Goal: Task Accomplishment & Management: Use online tool/utility

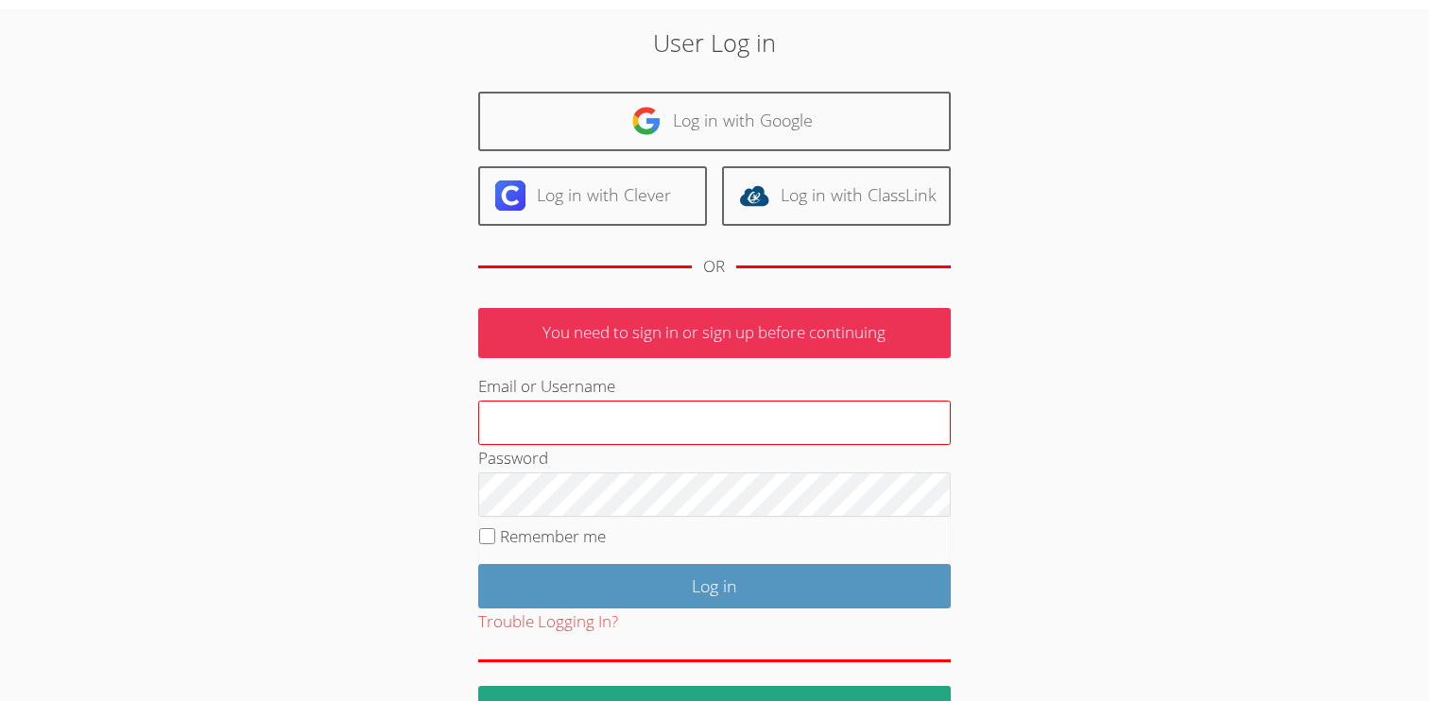
scroll to position [67, 0]
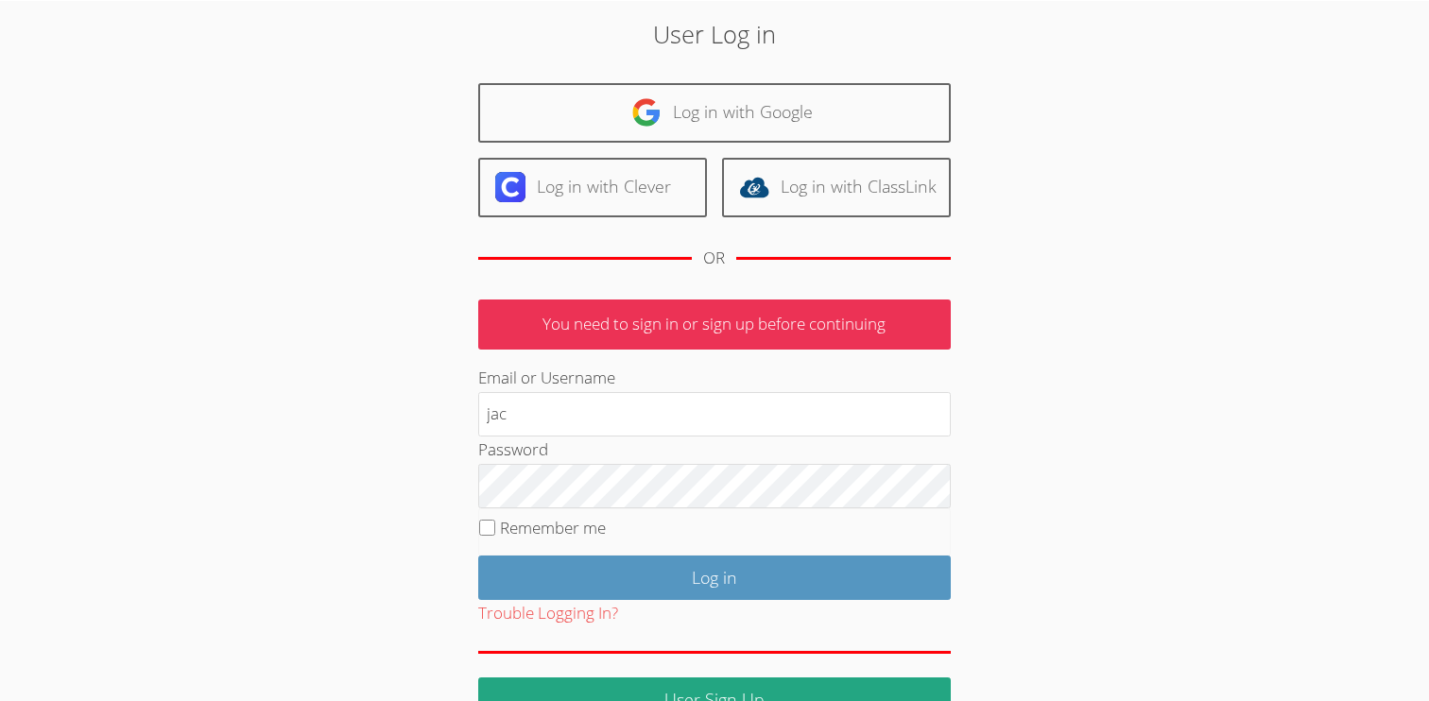
type input "jacquelinereynozatutor@gmail.com"
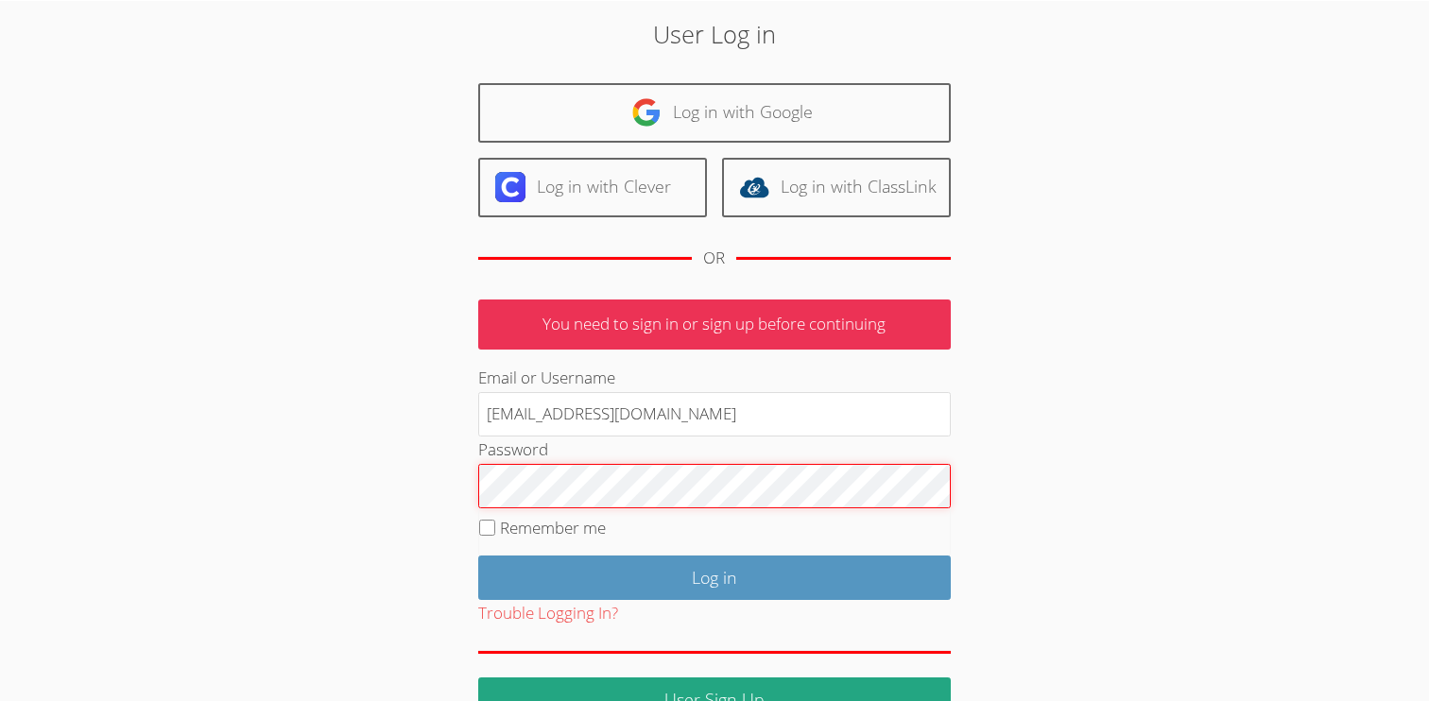
click at [478, 556] on input "Log in" at bounding box center [714, 578] width 472 height 44
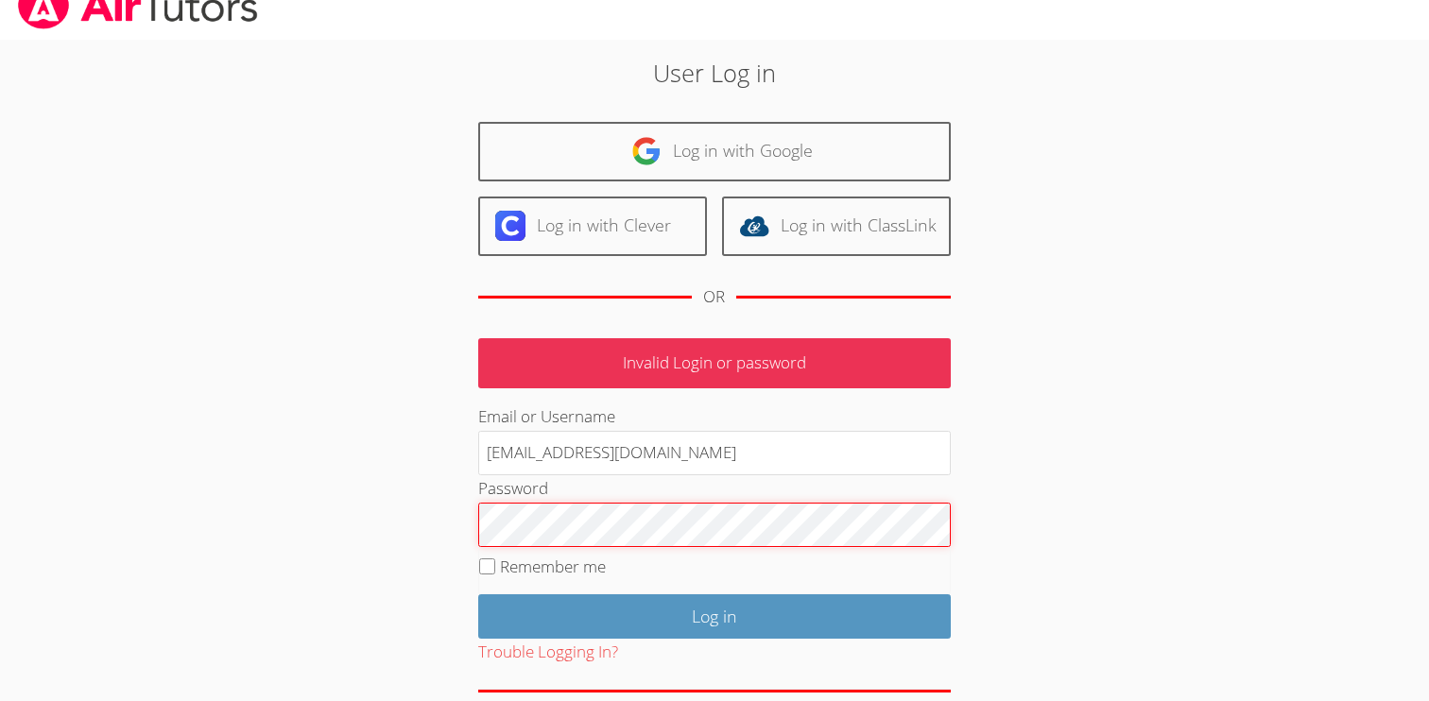
scroll to position [77, 0]
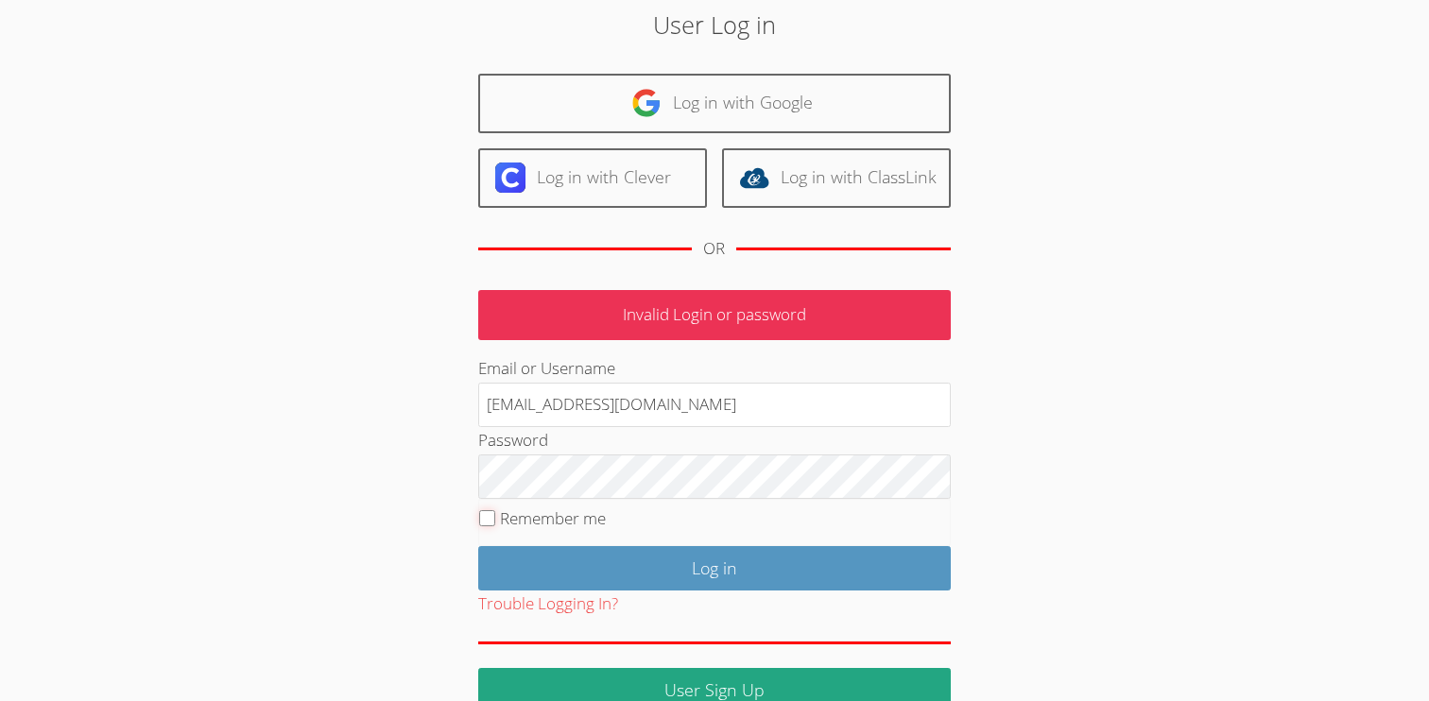
click at [487, 523] on input "Remember me" at bounding box center [487, 518] width 16 height 16
checkbox input "true"
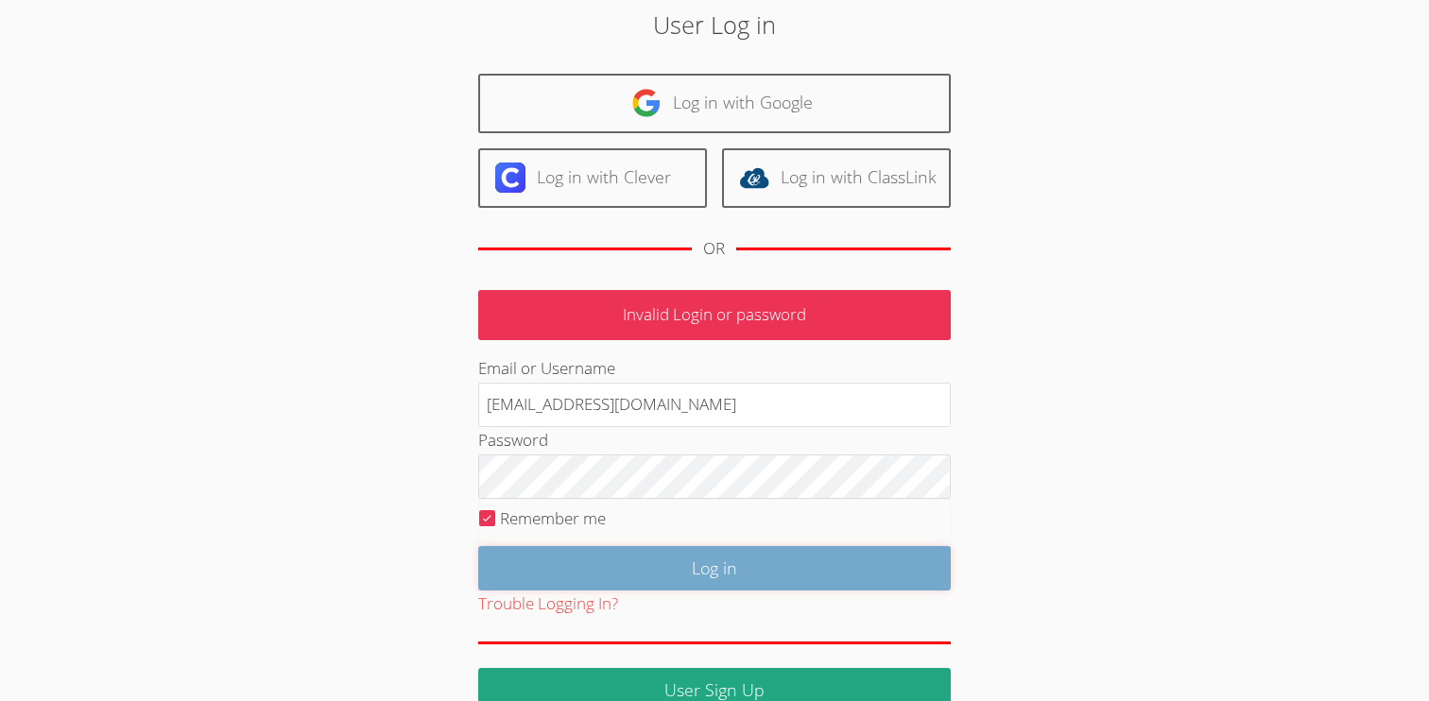
click at [549, 569] on input "Log in" at bounding box center [714, 568] width 472 height 44
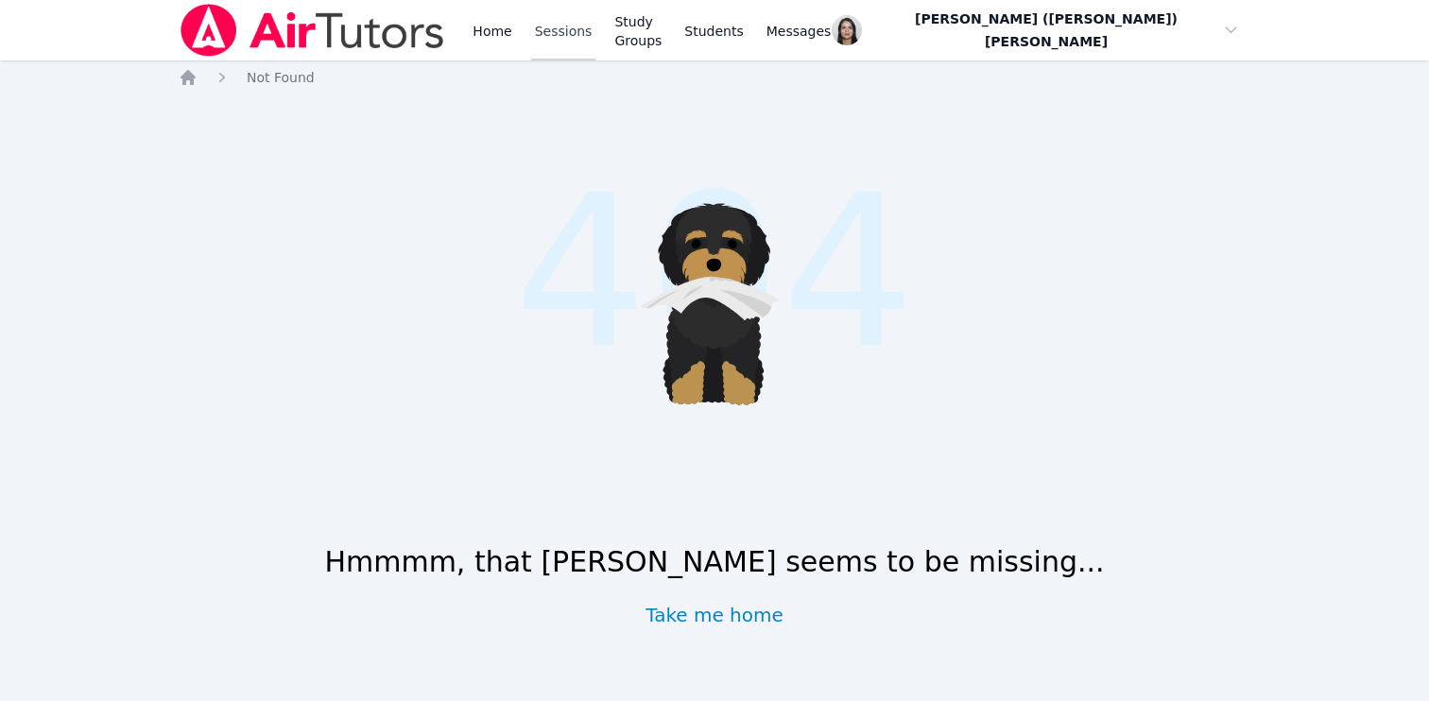
click at [565, 40] on link "Sessions" at bounding box center [563, 30] width 65 height 60
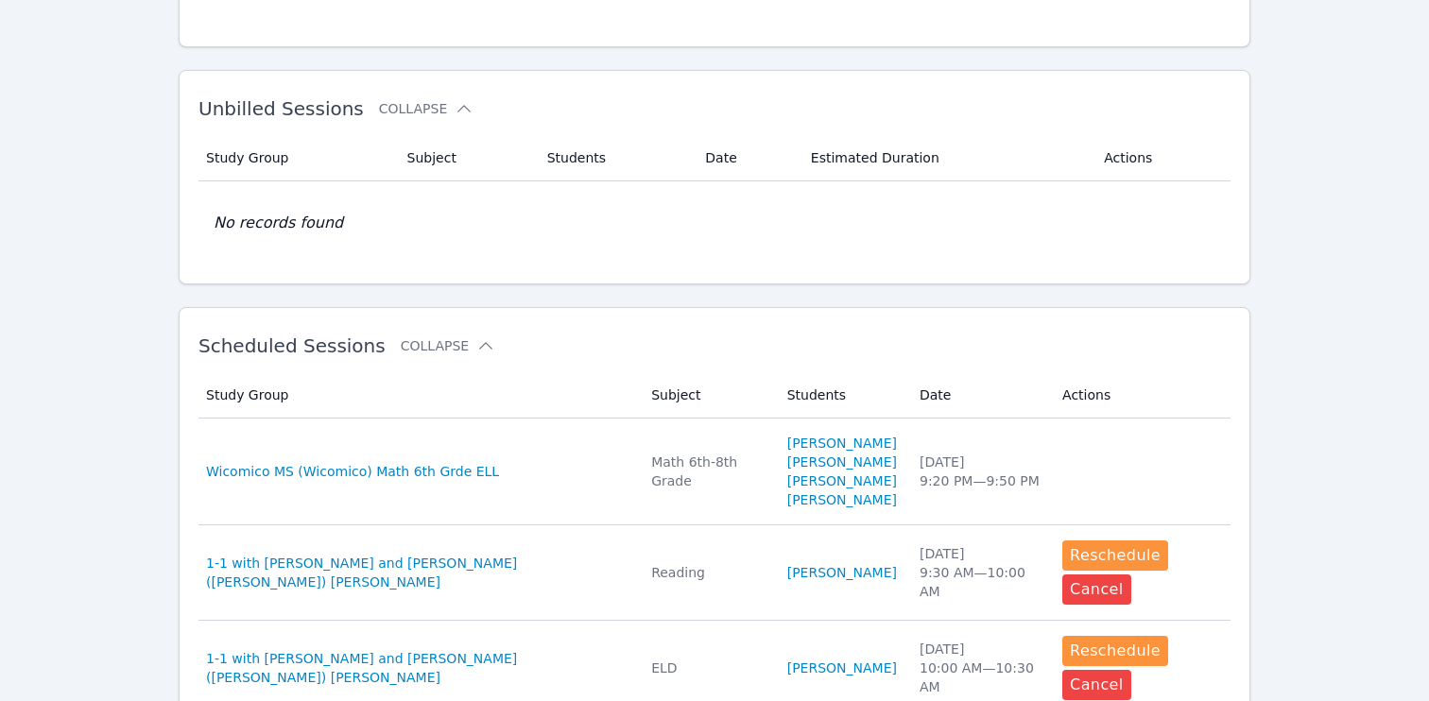
scroll to position [449, 0]
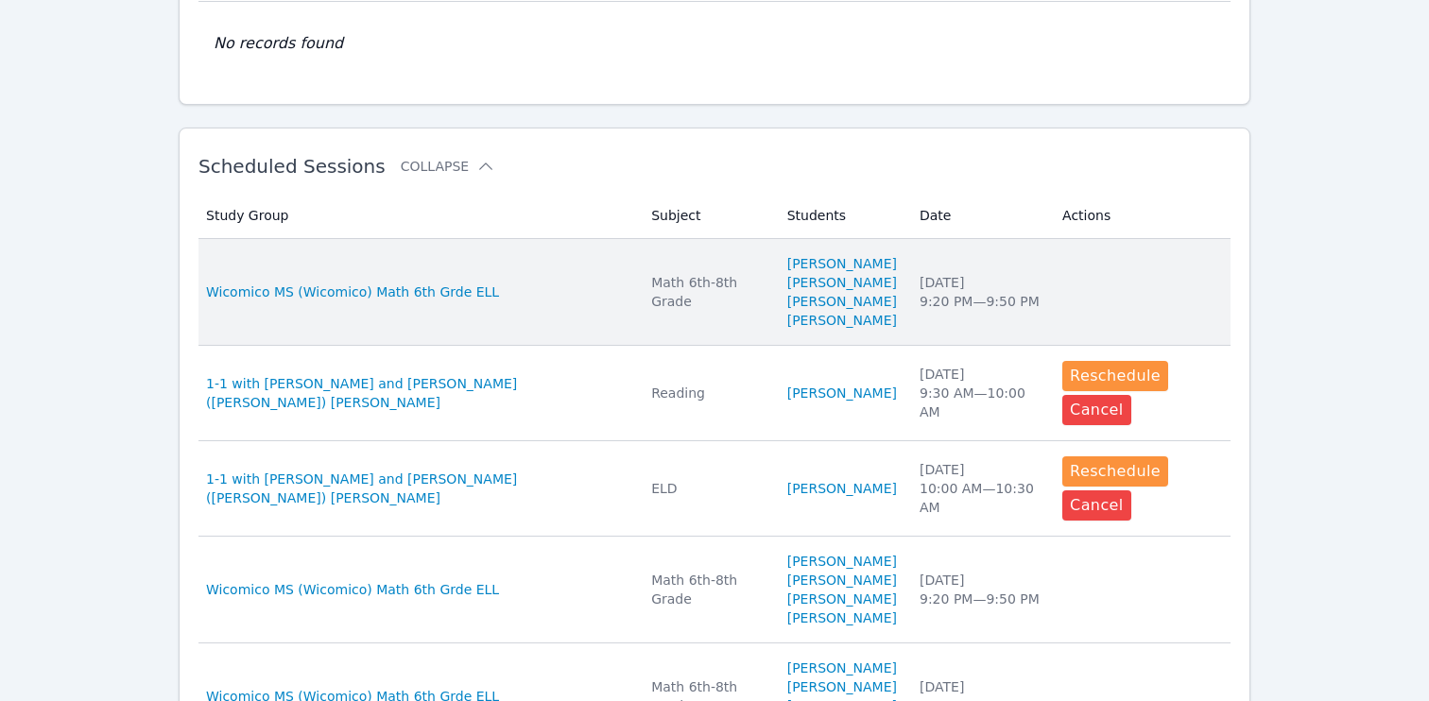
click at [533, 251] on td "Study Group Wicomico MS (Wicomico) Math 6th Grde ELL" at bounding box center [418, 292] width 441 height 107
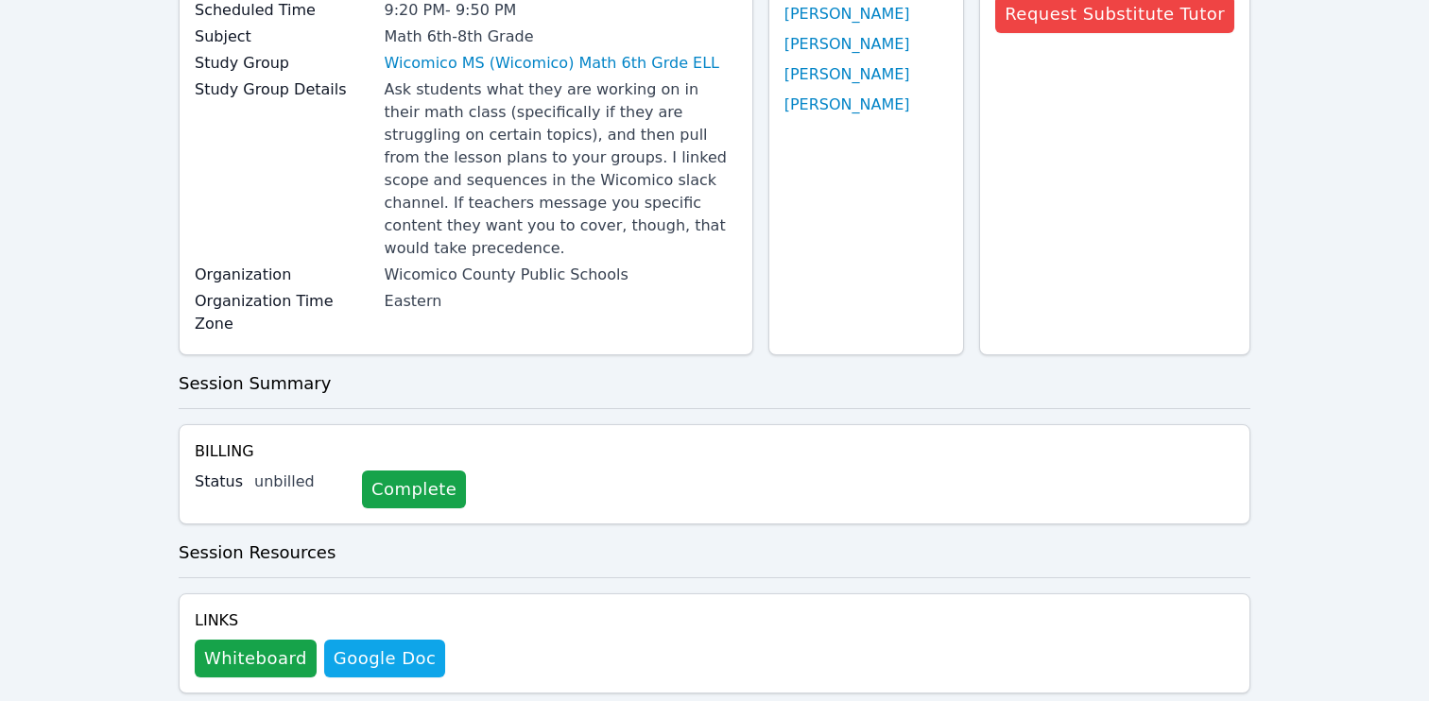
scroll to position [201, 0]
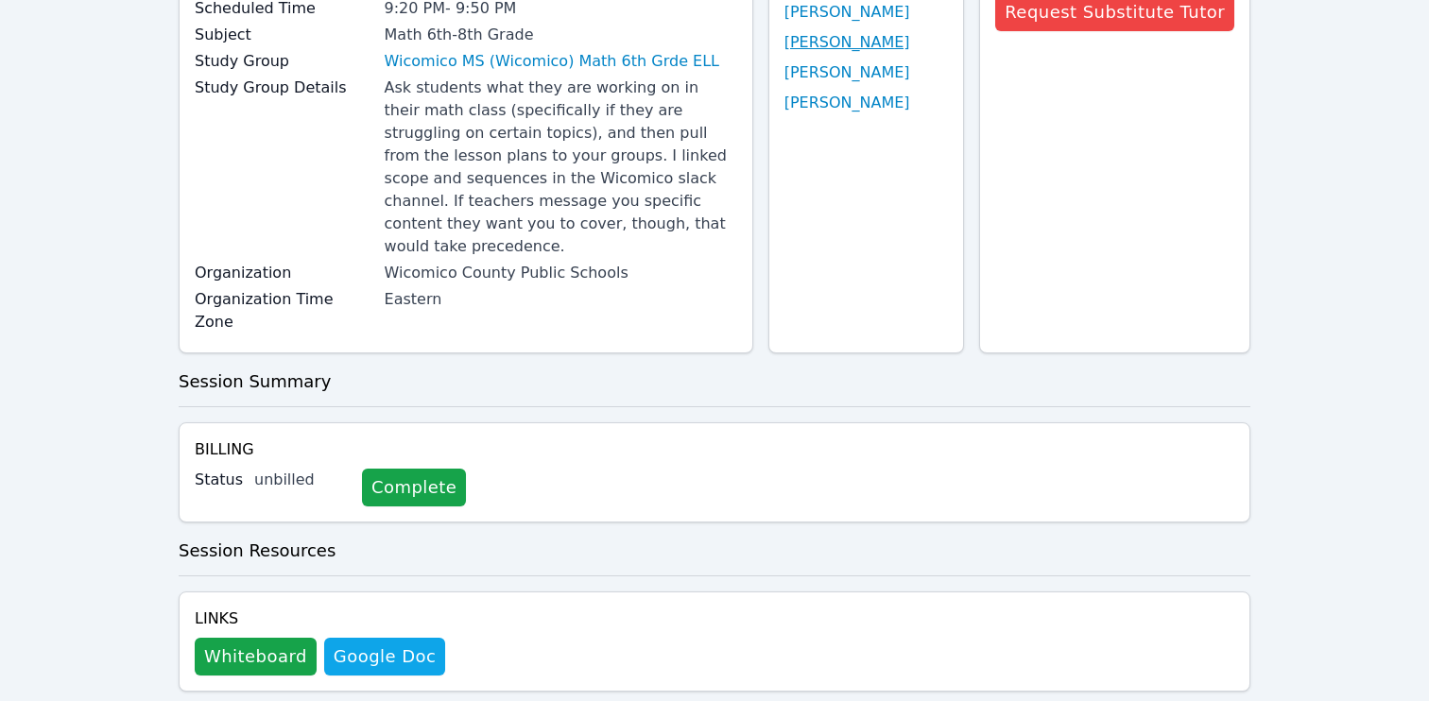
click at [839, 41] on link "Yeslhy Ventura Yanes" at bounding box center [847, 42] width 126 height 23
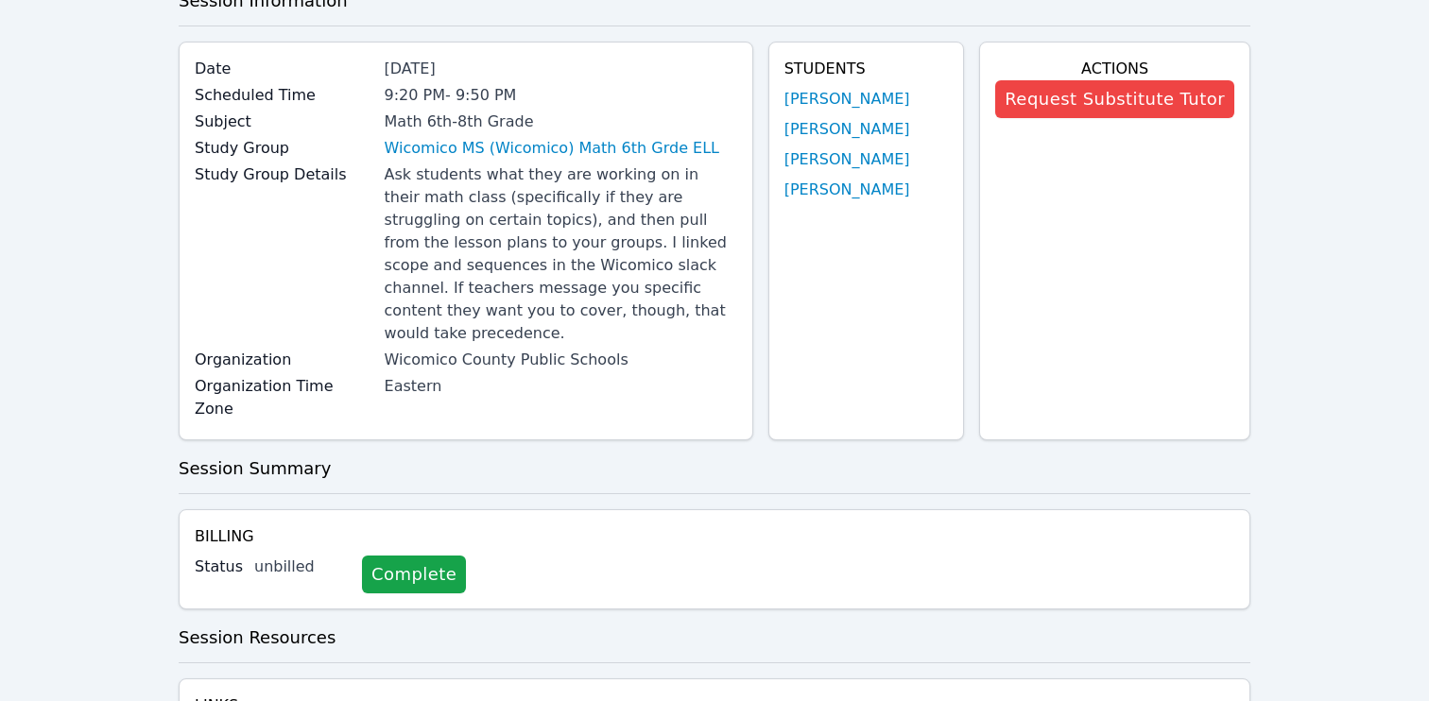
scroll to position [0, 0]
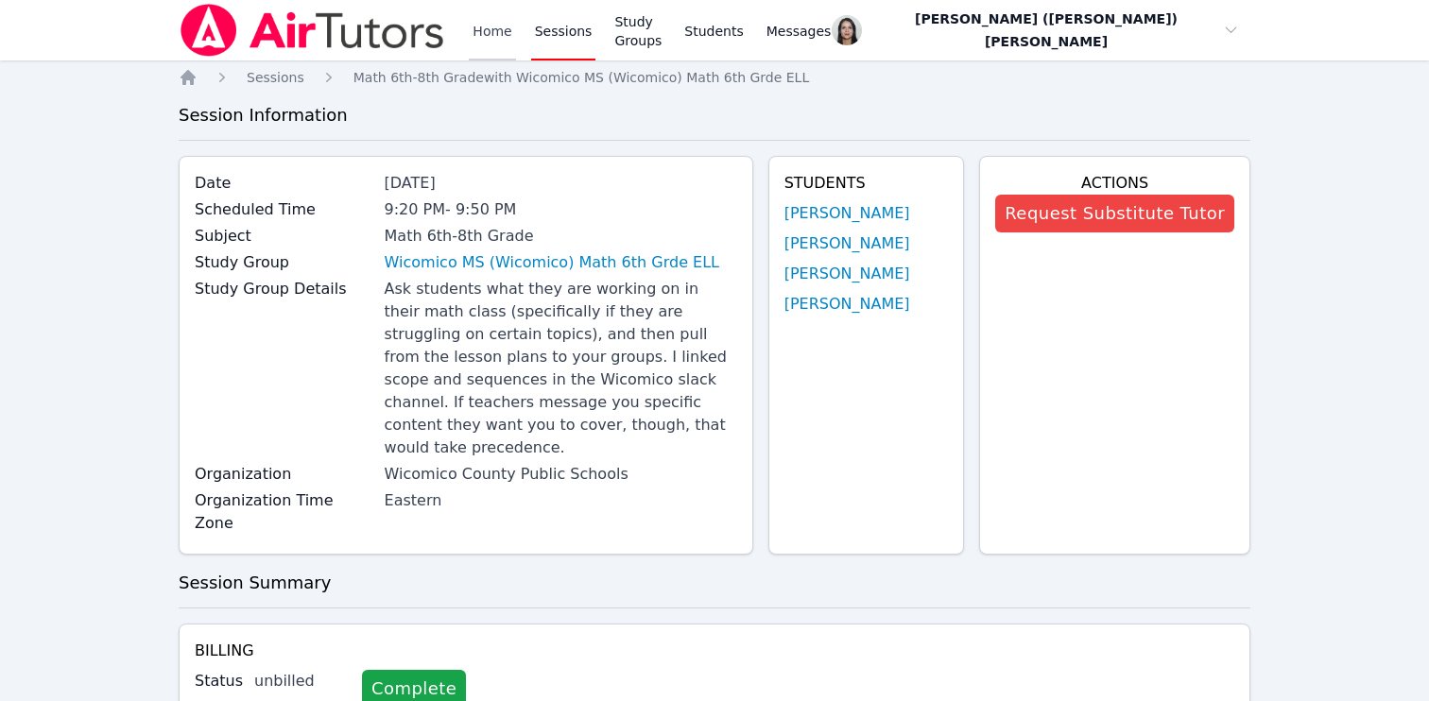
click at [489, 35] on link "Home" at bounding box center [492, 30] width 46 height 60
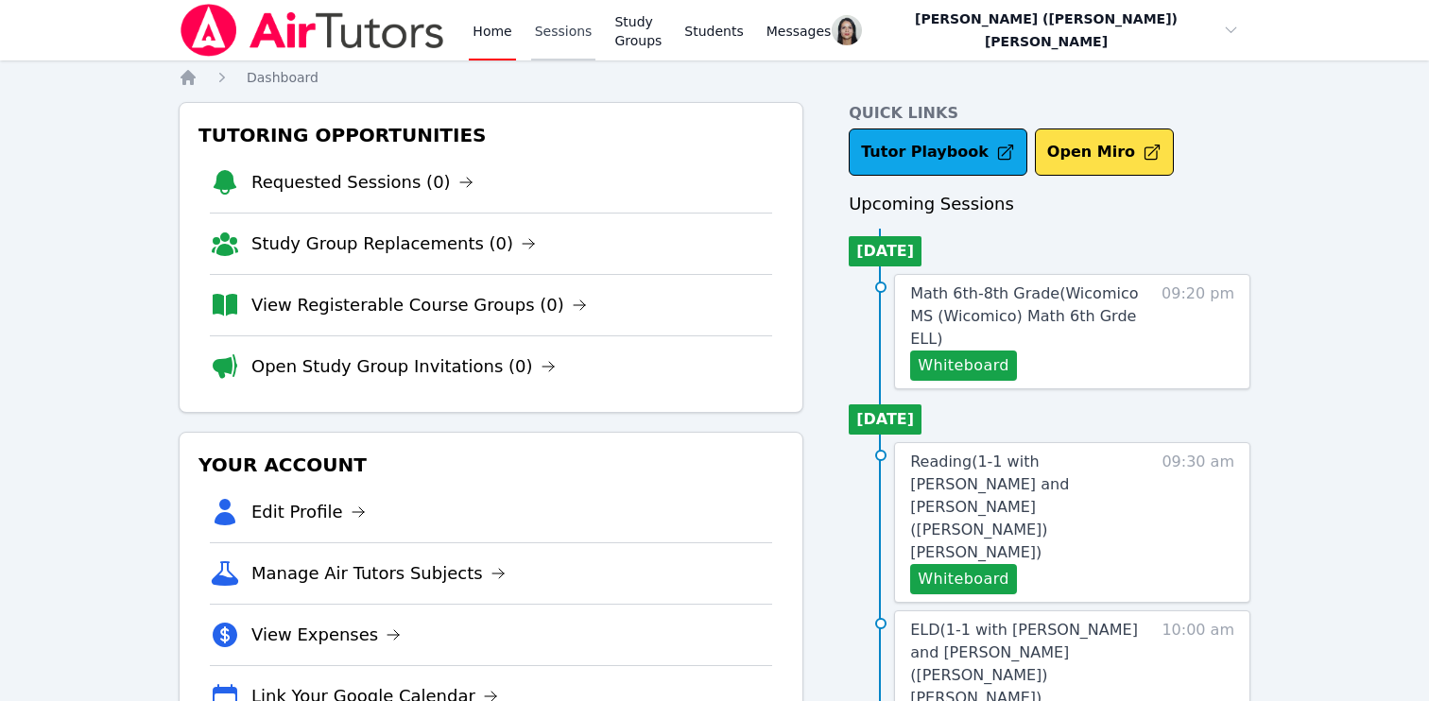
click at [557, 42] on link "Sessions" at bounding box center [563, 30] width 65 height 60
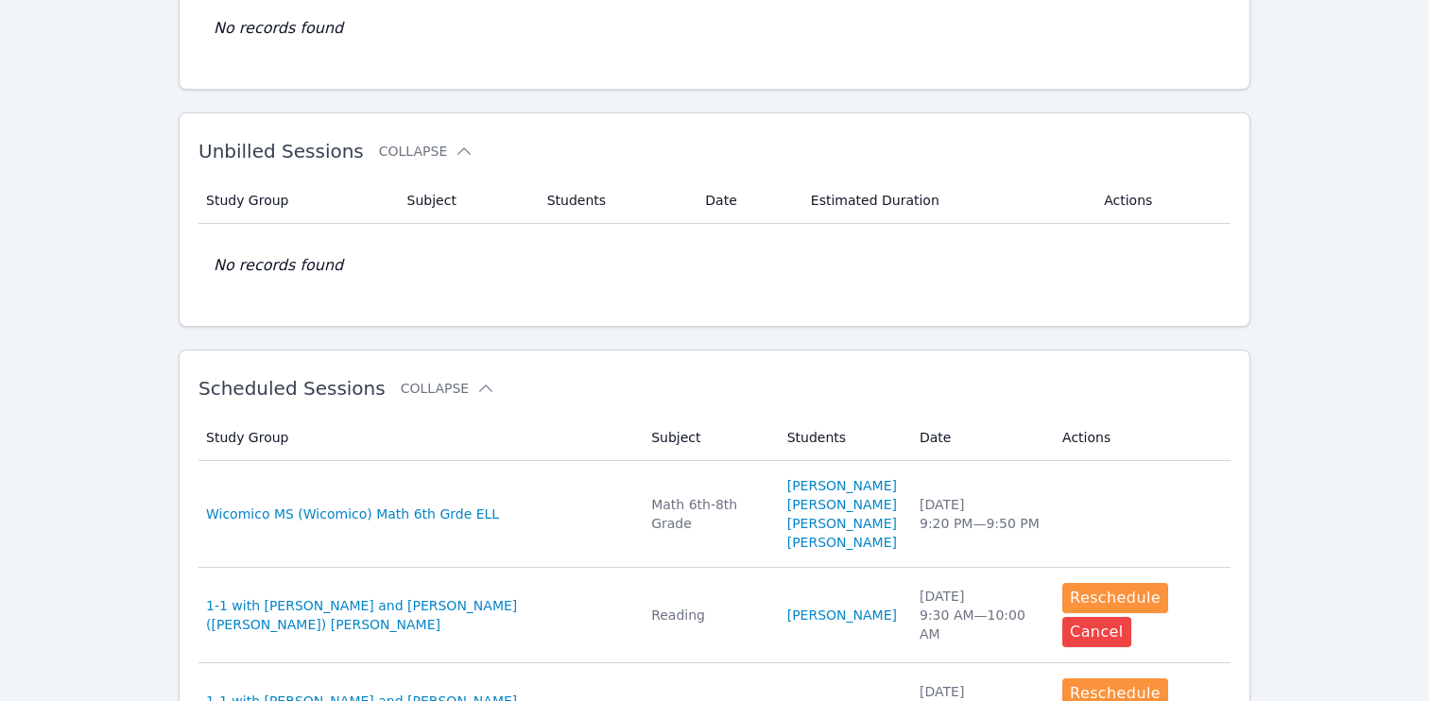
scroll to position [248, 0]
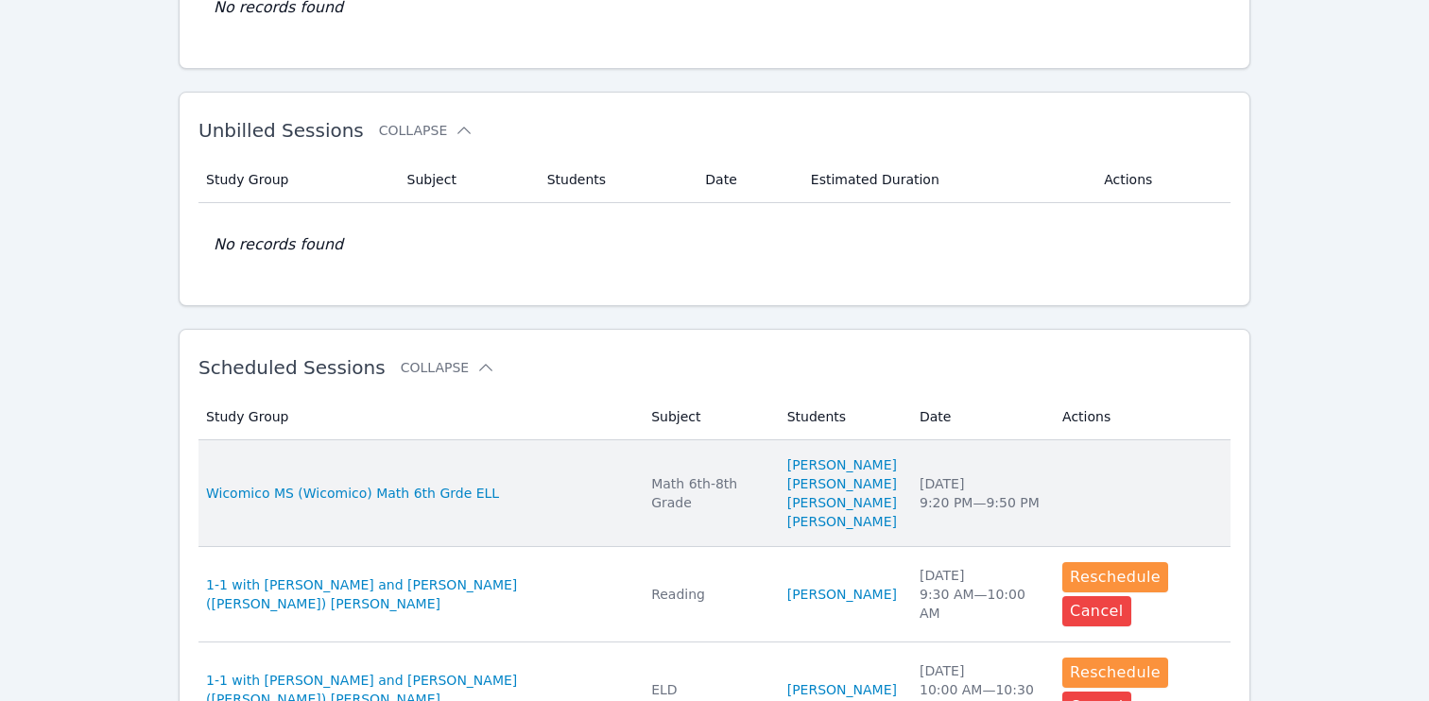
click at [536, 532] on td "Study Group Wicomico MS (Wicomico) Math 6th Grde ELL" at bounding box center [418, 493] width 441 height 107
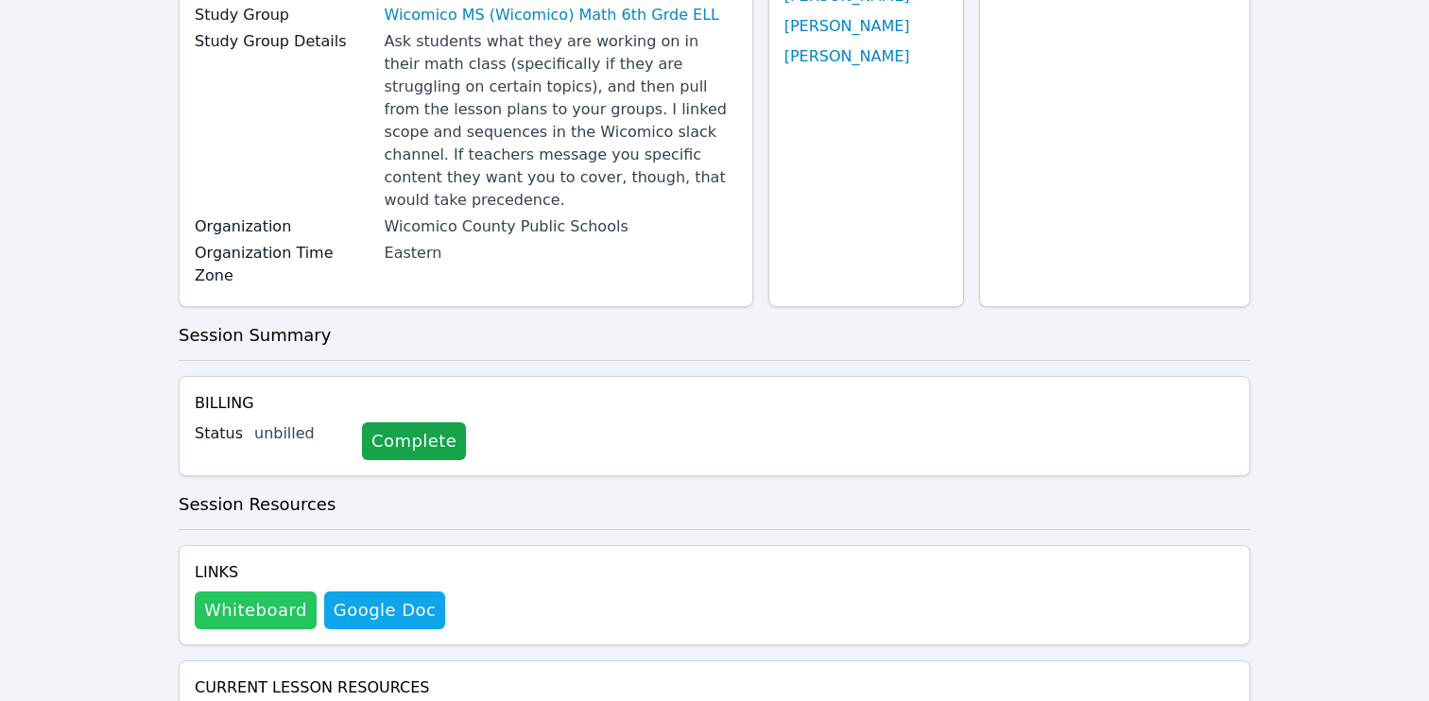
click at [263, 592] on button "Whiteboard" at bounding box center [256, 611] width 122 height 38
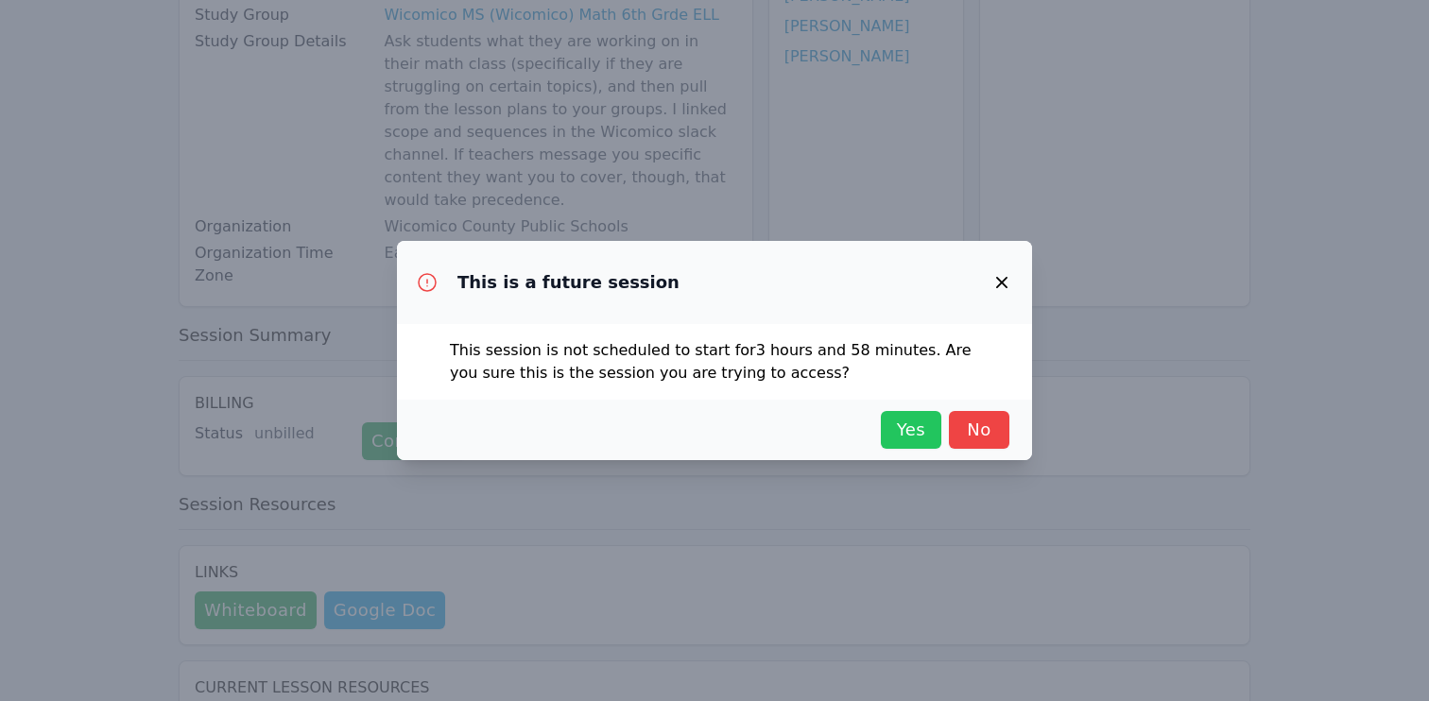
click at [911, 434] on span "Yes" at bounding box center [911, 430] width 42 height 26
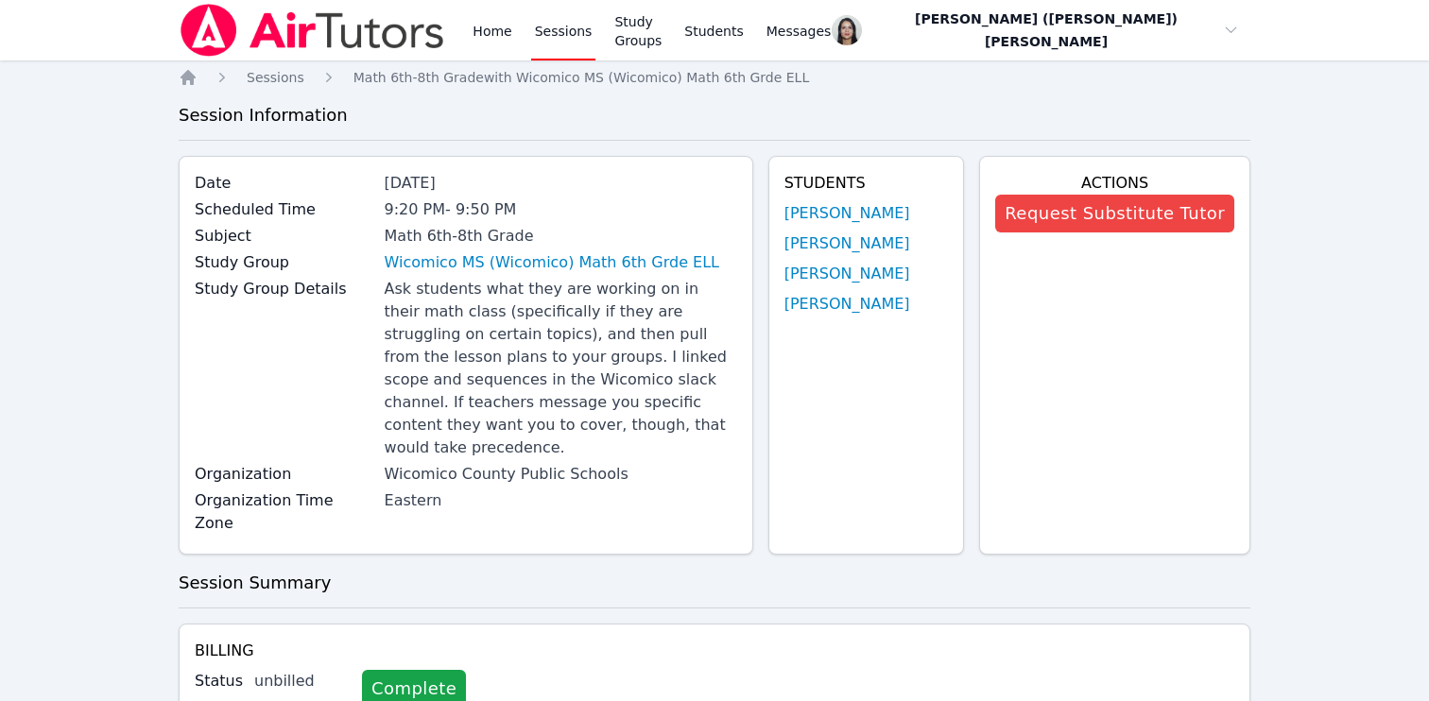
click at [557, 30] on link "Sessions" at bounding box center [563, 30] width 65 height 60
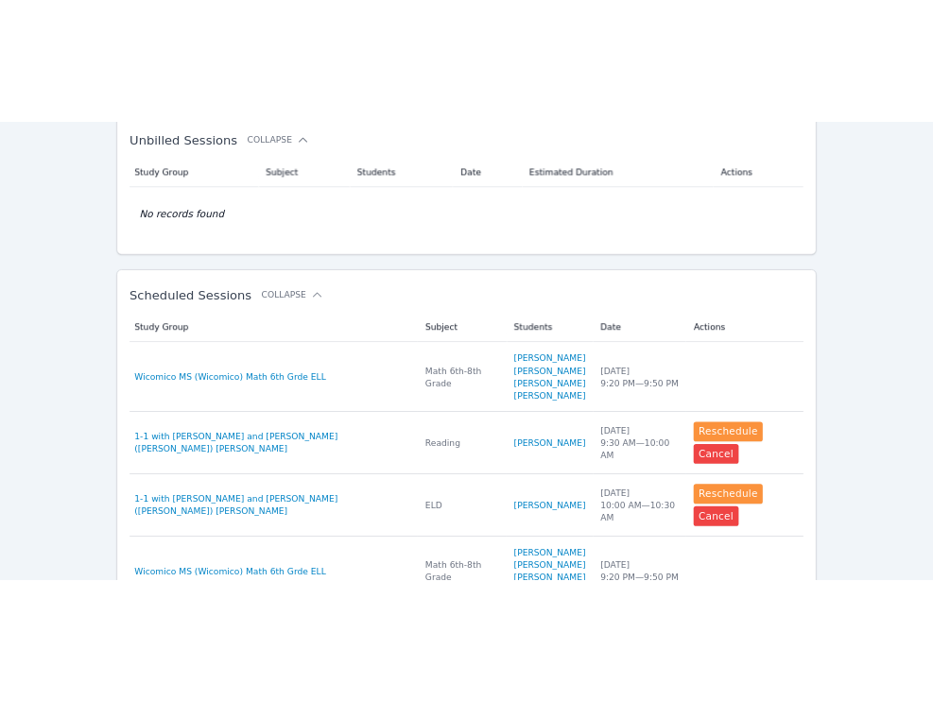
scroll to position [373, 0]
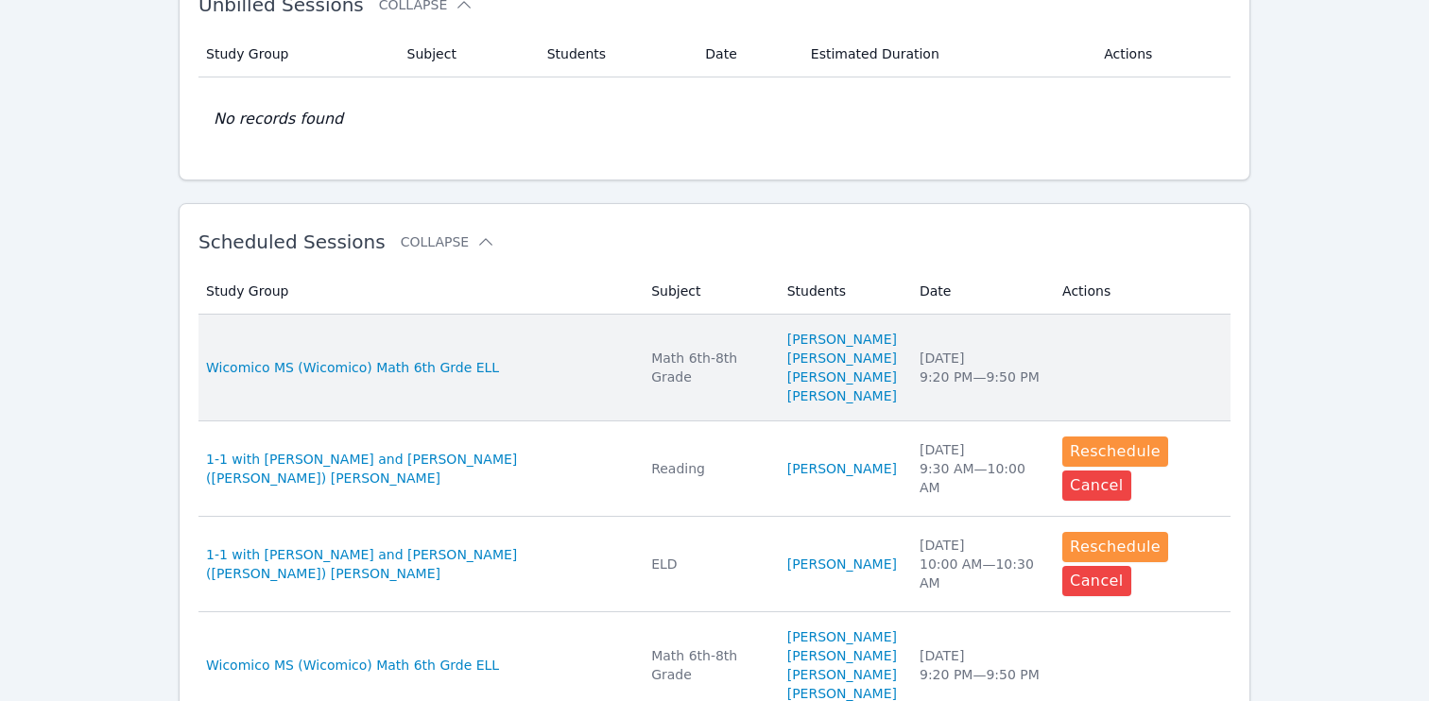
click at [503, 352] on td "Study Group Wicomico MS (Wicomico) Math 6th Grde ELL" at bounding box center [418, 368] width 441 height 107
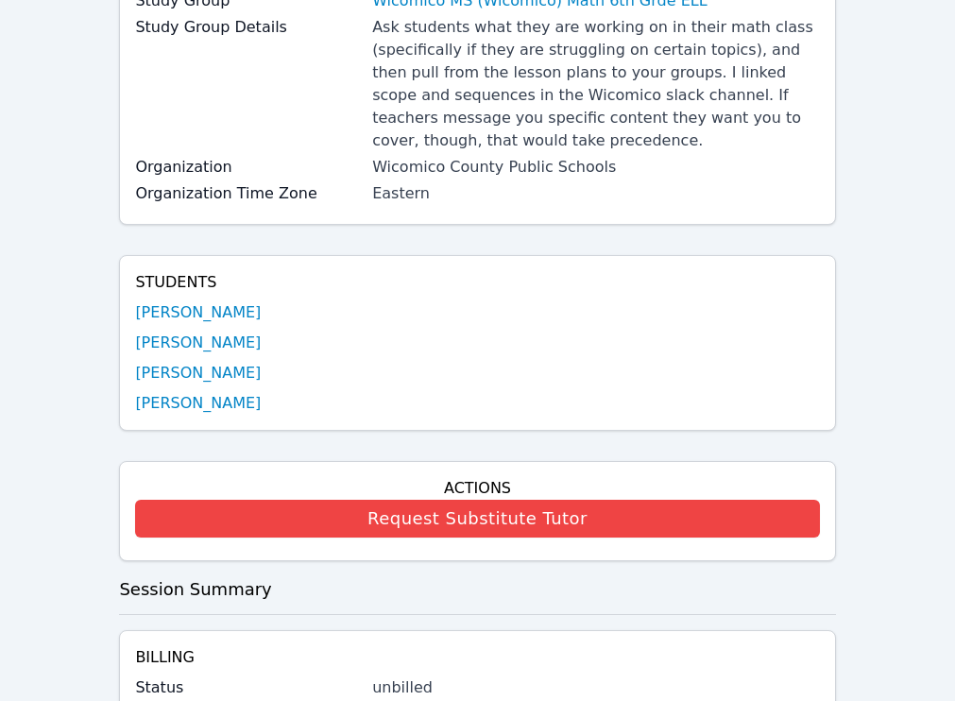
scroll to position [277, 0]
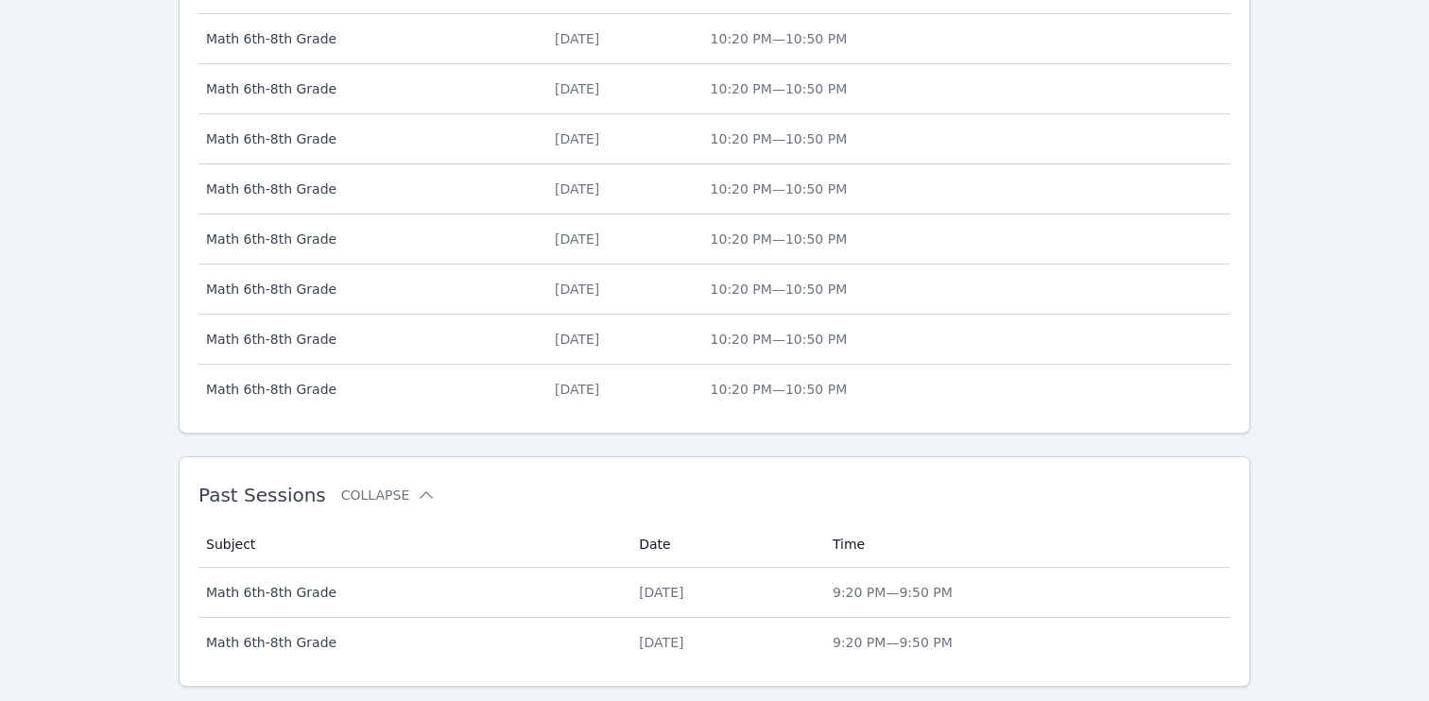
scroll to position [813, 0]
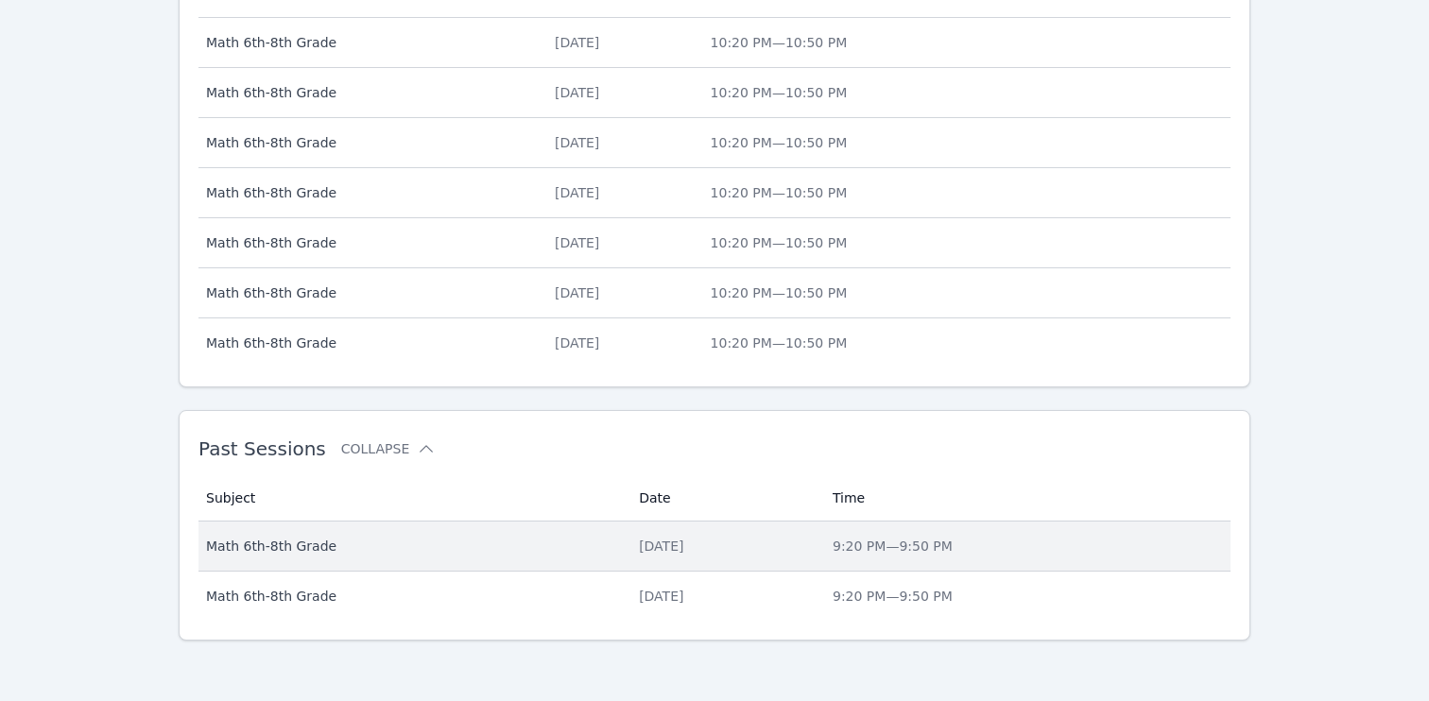
click at [423, 548] on span "Math 6th-8th Grade" at bounding box center [411, 546] width 410 height 19
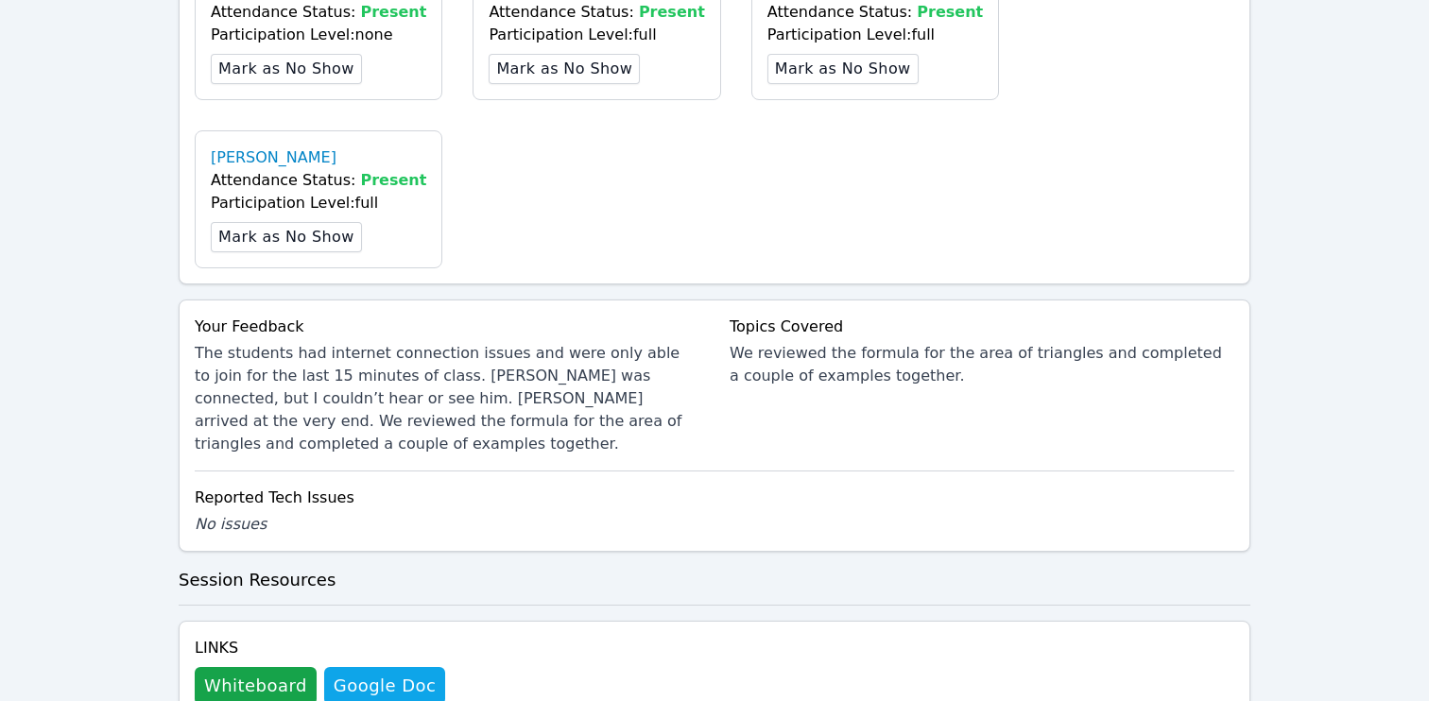
scroll to position [774, 0]
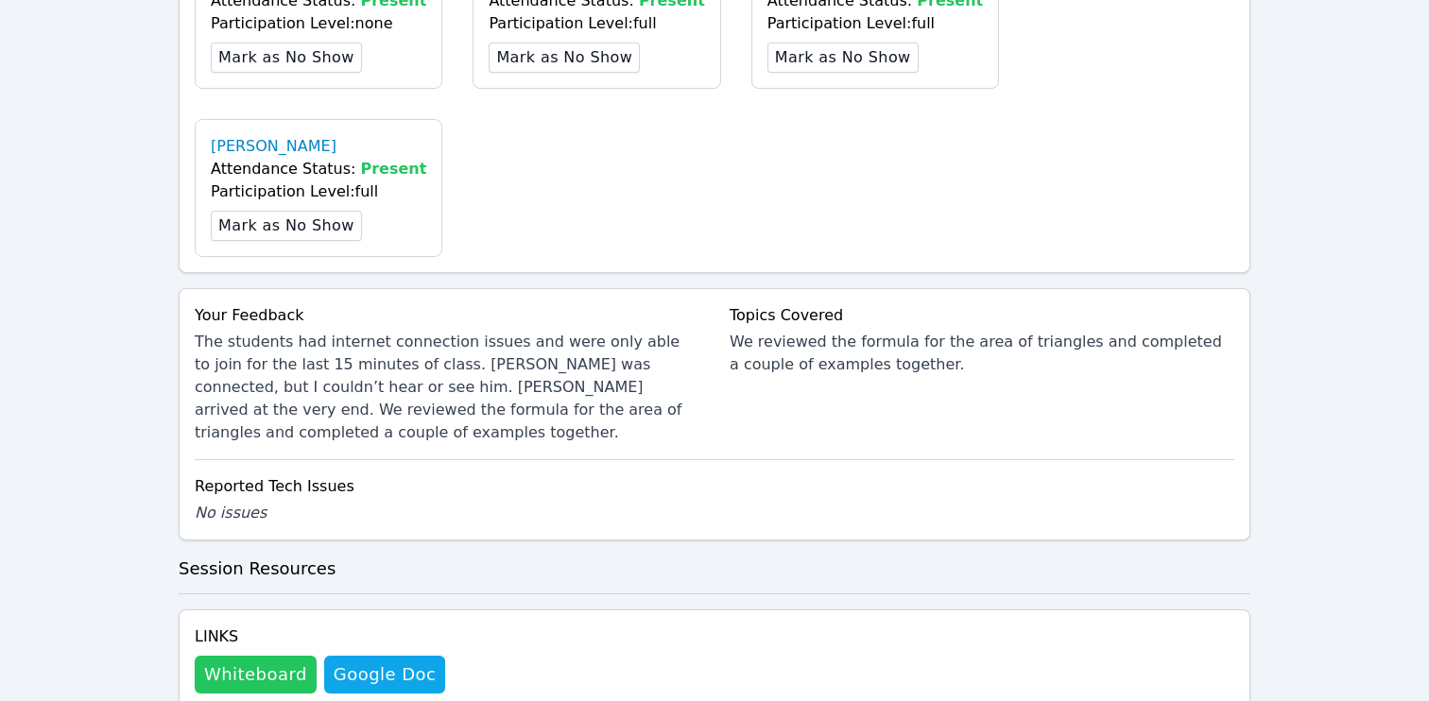
click at [221, 656] on button "Whiteboard" at bounding box center [256, 675] width 122 height 38
